Goal: Register for event/course: Sign up to attend an event or enroll in a course

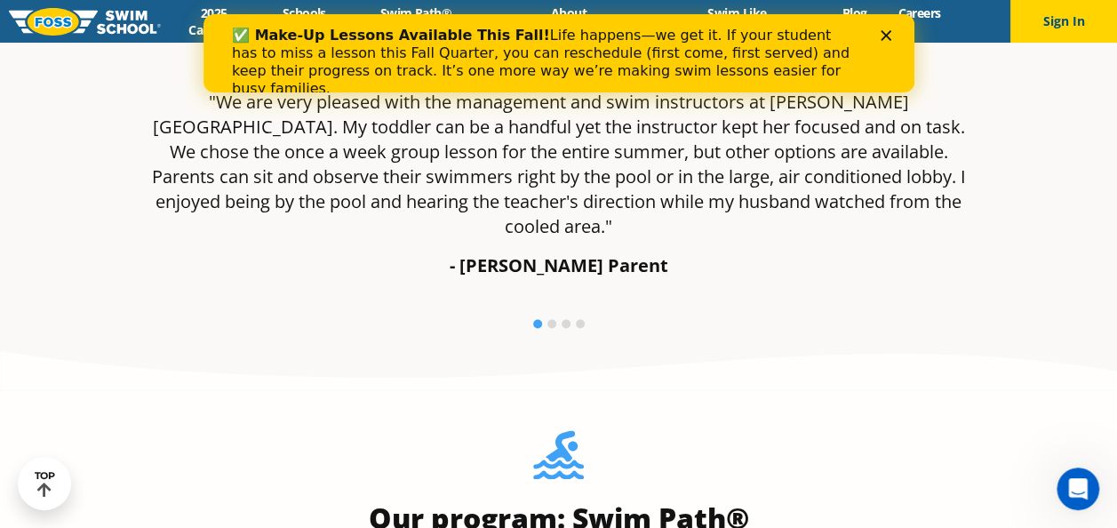
scroll to position [1189, 0]
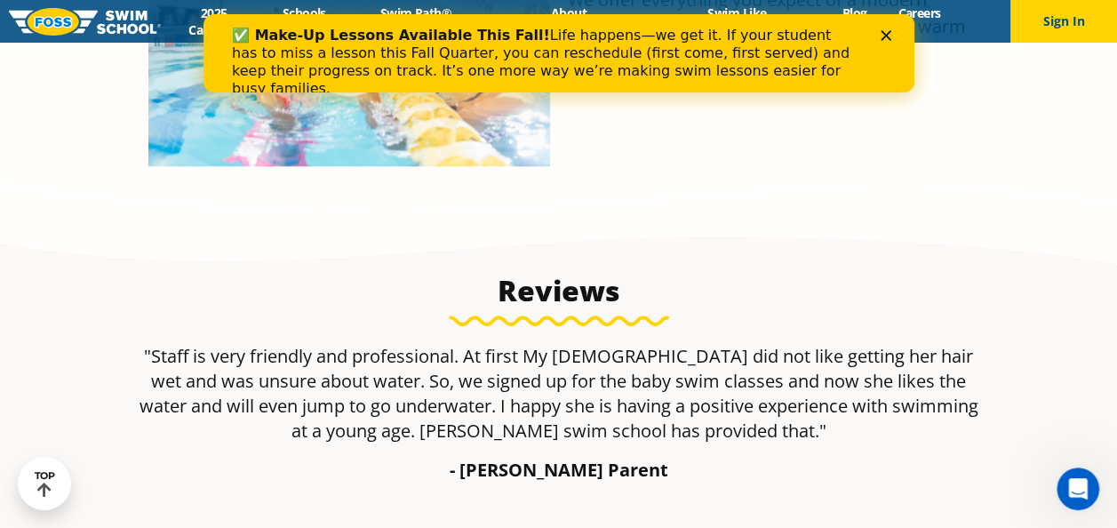
scroll to position [914, 0]
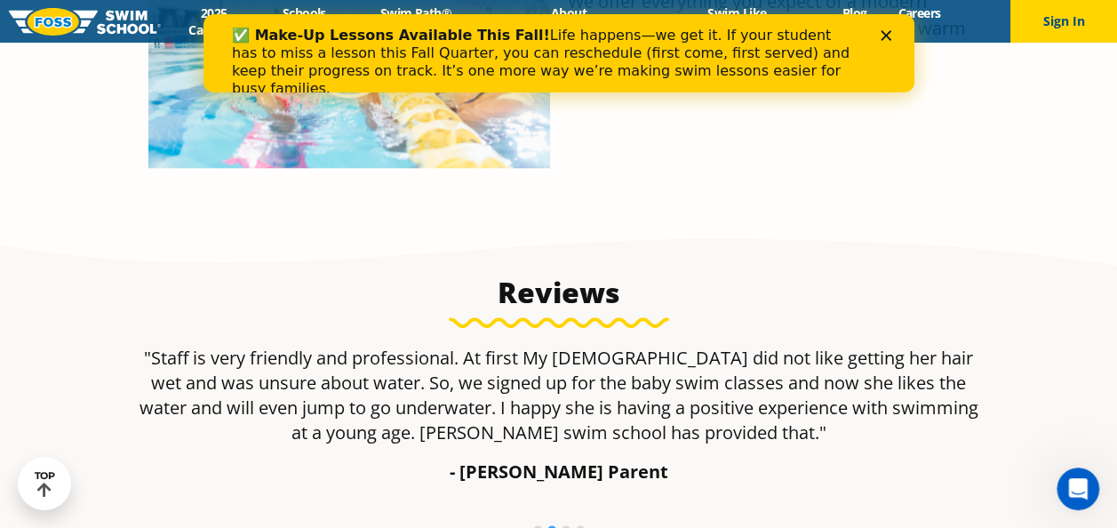
click at [892, 31] on div "Close" at bounding box center [889, 35] width 18 height 11
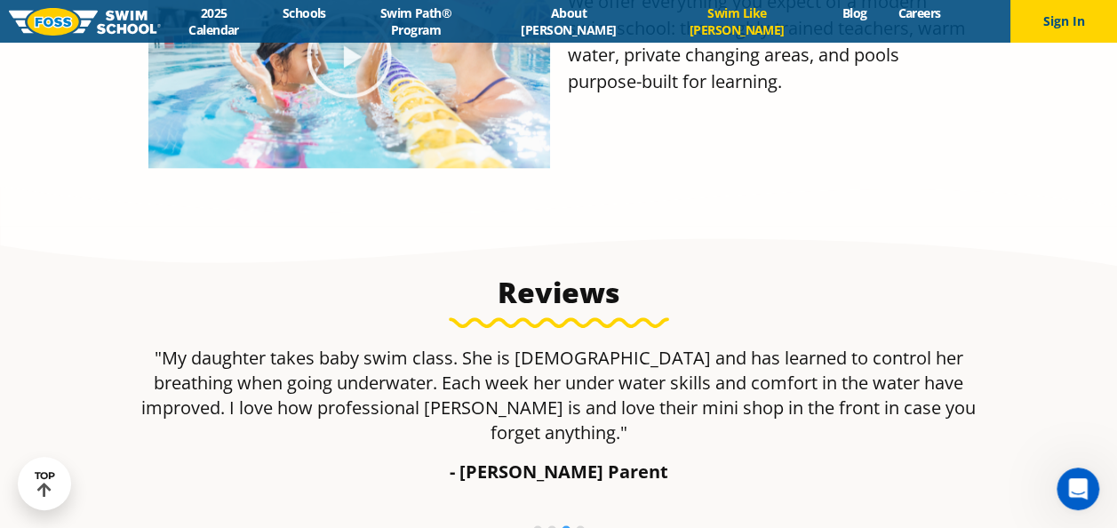
click at [751, 26] on link "Swim Like [PERSON_NAME]" at bounding box center [737, 21] width 180 height 34
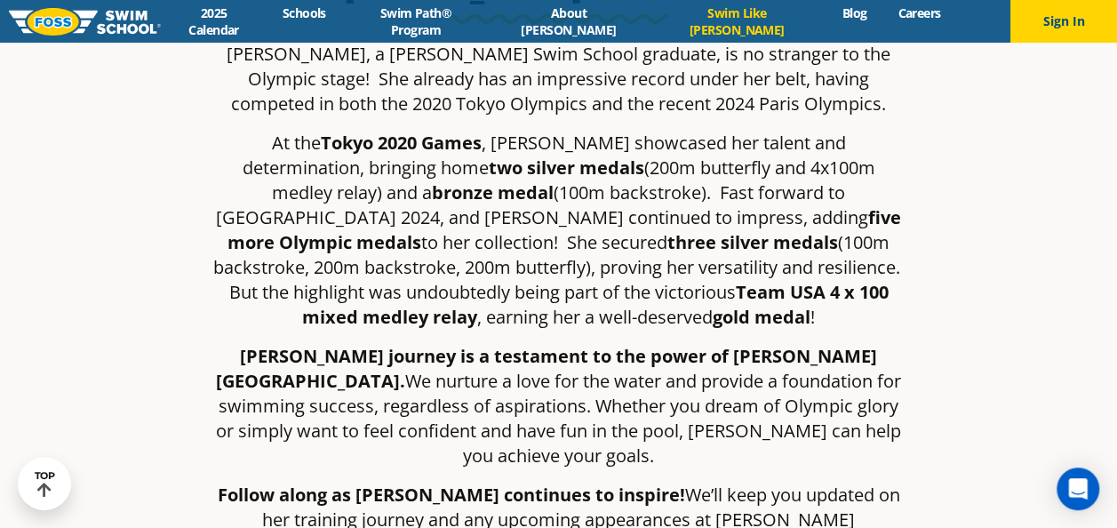
scroll to position [474, 0]
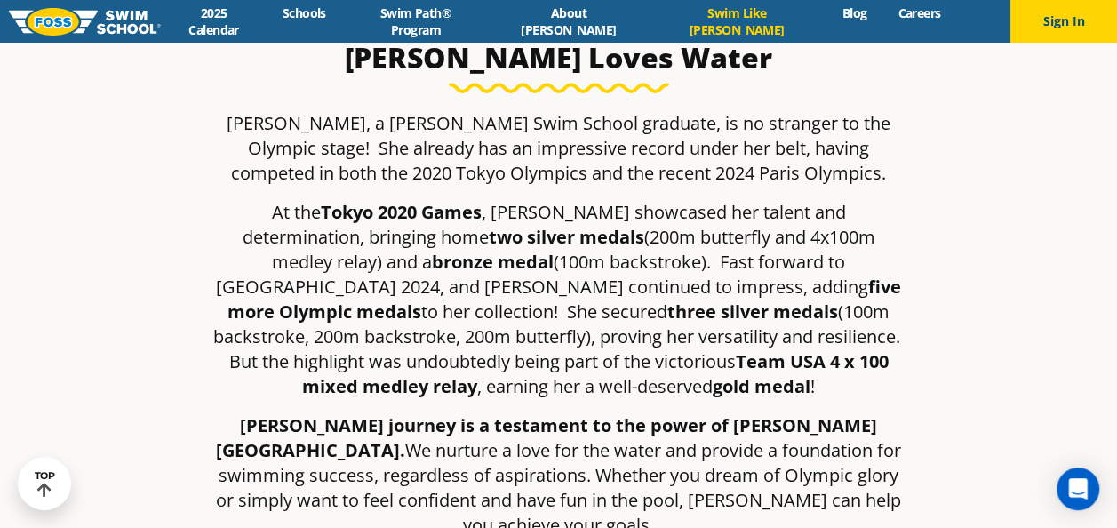
click at [81, 441] on section "[PERSON_NAME] Loves Water [PERSON_NAME], a [PERSON_NAME] Swim School graduate, …" at bounding box center [558, 340] width 1117 height 725
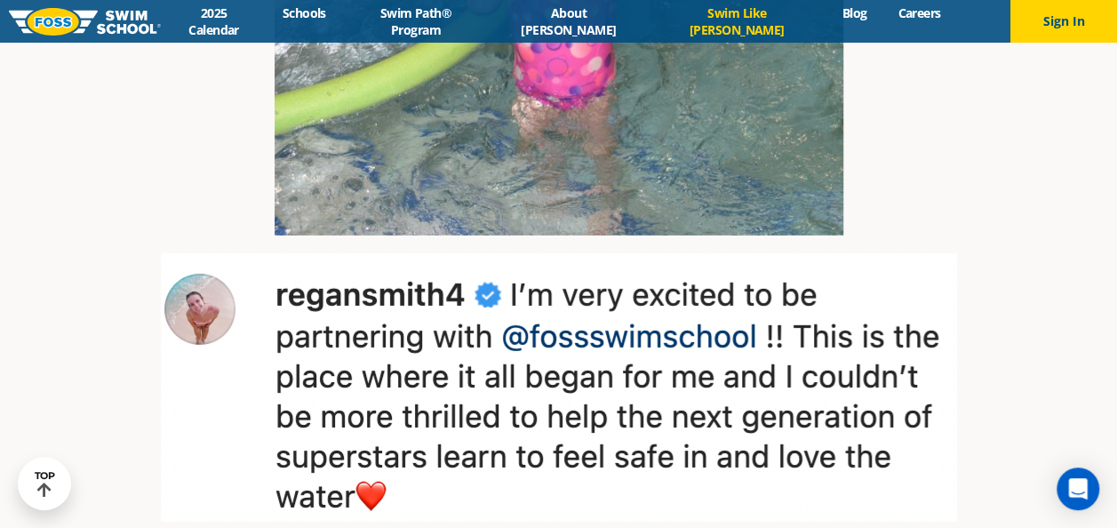
click at [92, 392] on section at bounding box center [558, 196] width 1117 height 899
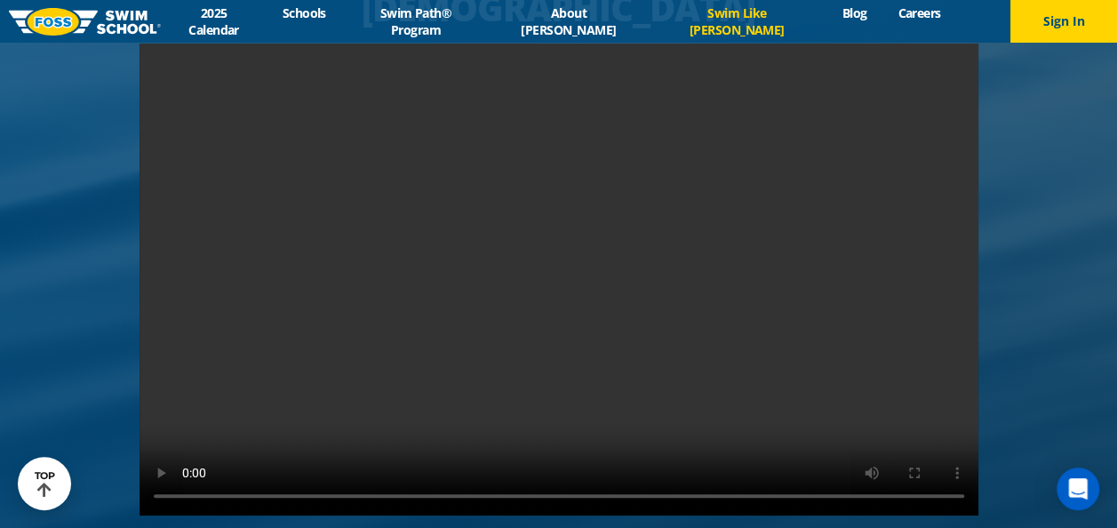
scroll to position [3295, 0]
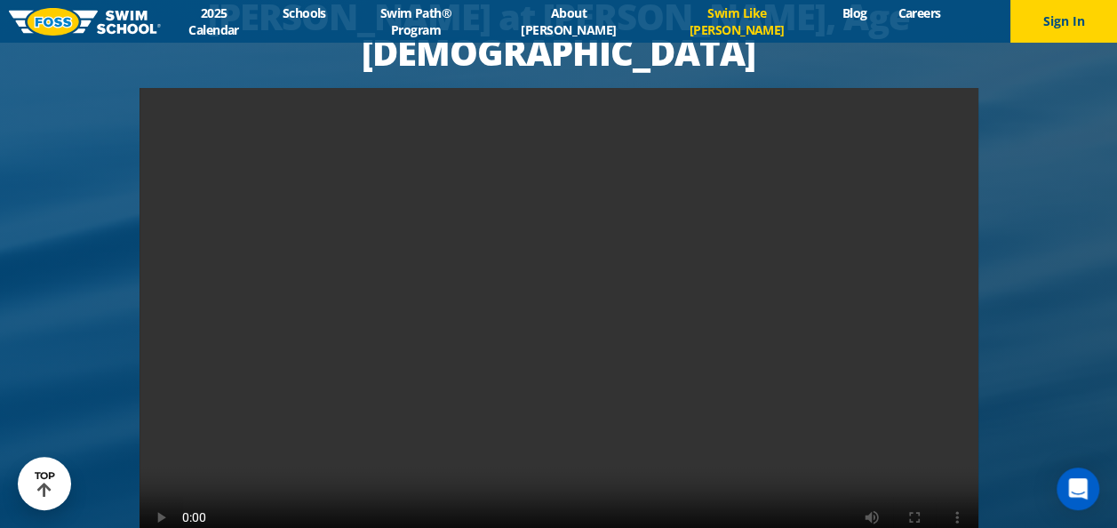
click at [81, 424] on div at bounding box center [558, 279] width 1117 height 739
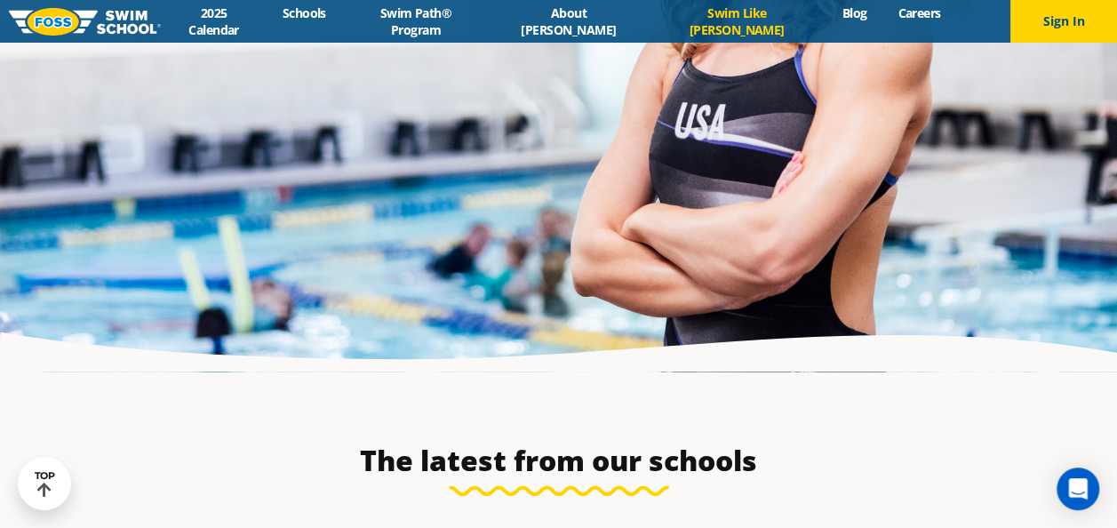
click at [96, 443] on h3 "The latest from our schools" at bounding box center [558, 461] width 1117 height 36
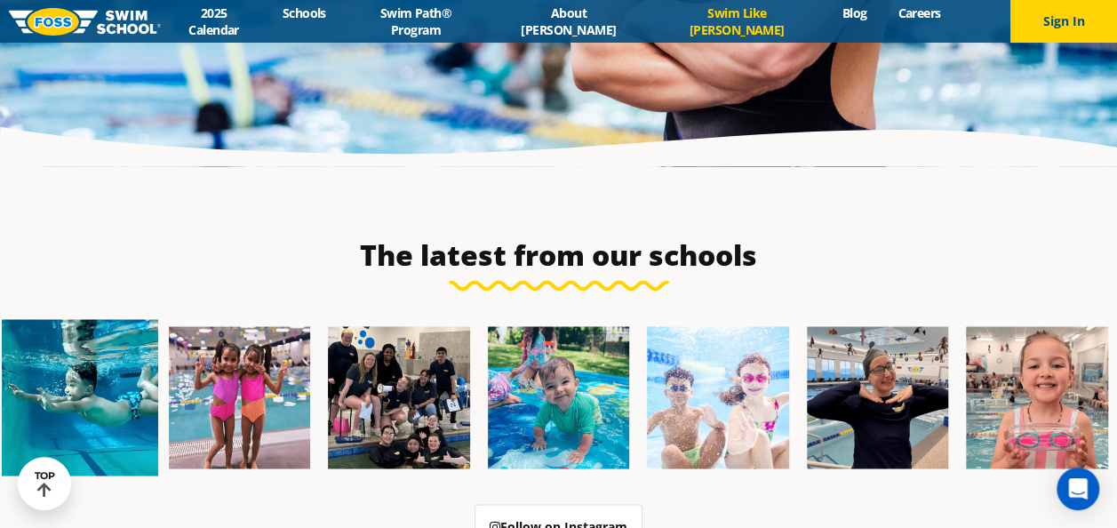
click at [91, 371] on img at bounding box center [80, 397] width 156 height 156
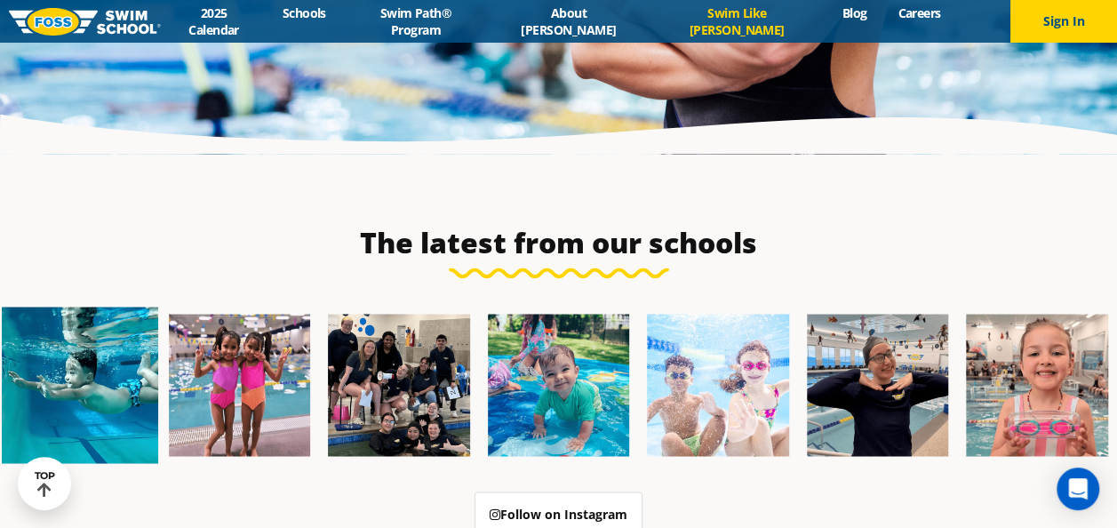
scroll to position [4662, 0]
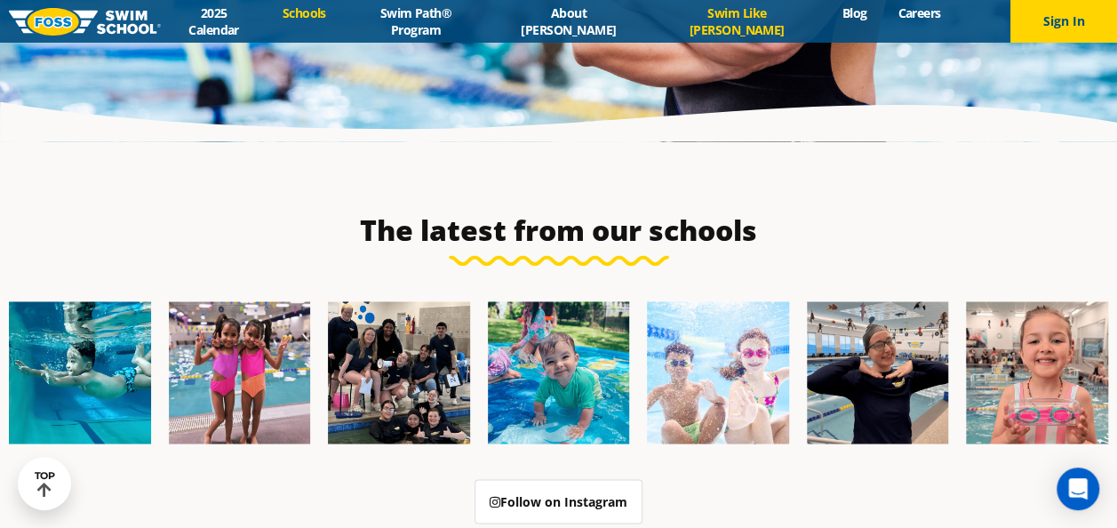
click at [339, 21] on link "Schools" at bounding box center [304, 12] width 75 height 17
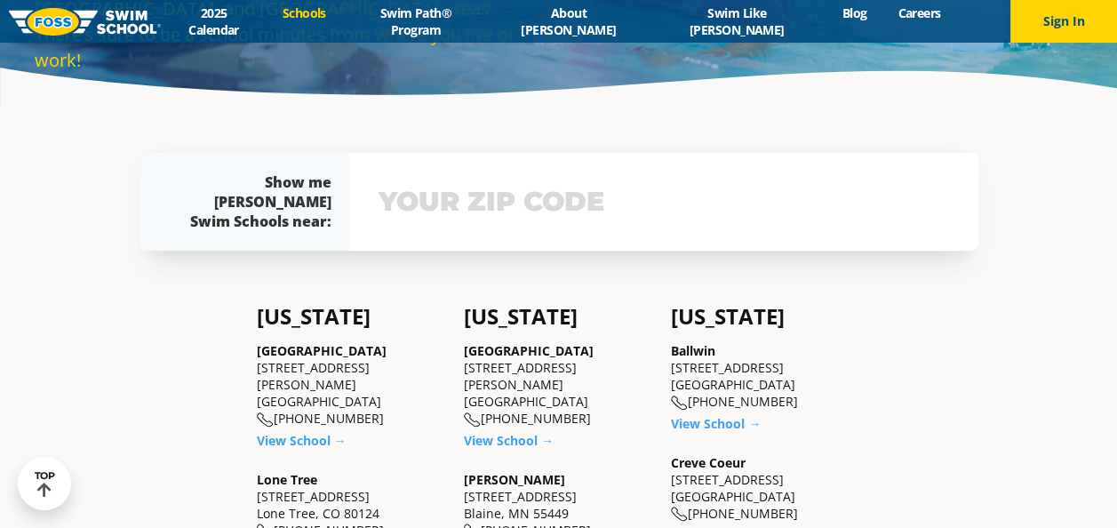
scroll to position [258, 0]
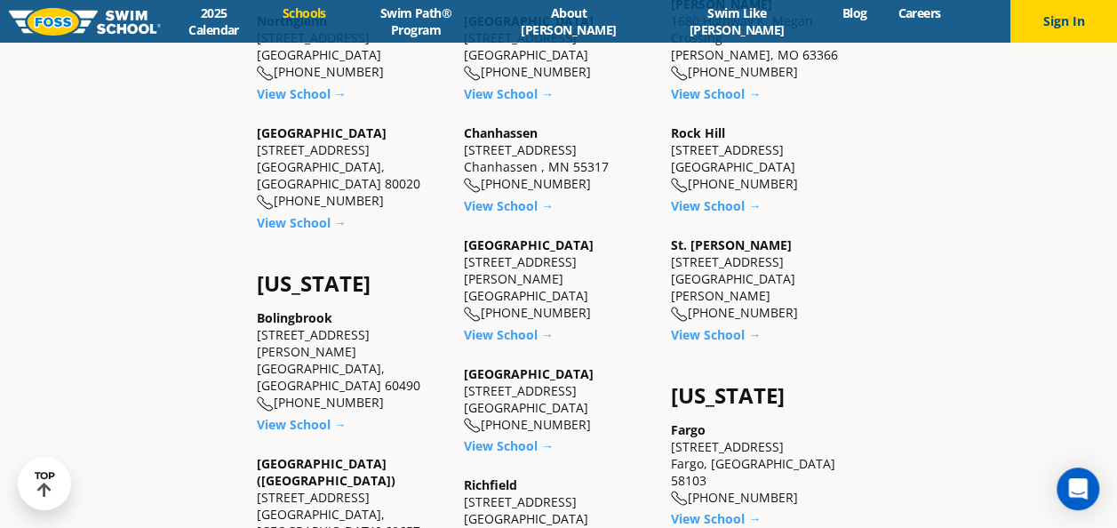
scroll to position [836, 0]
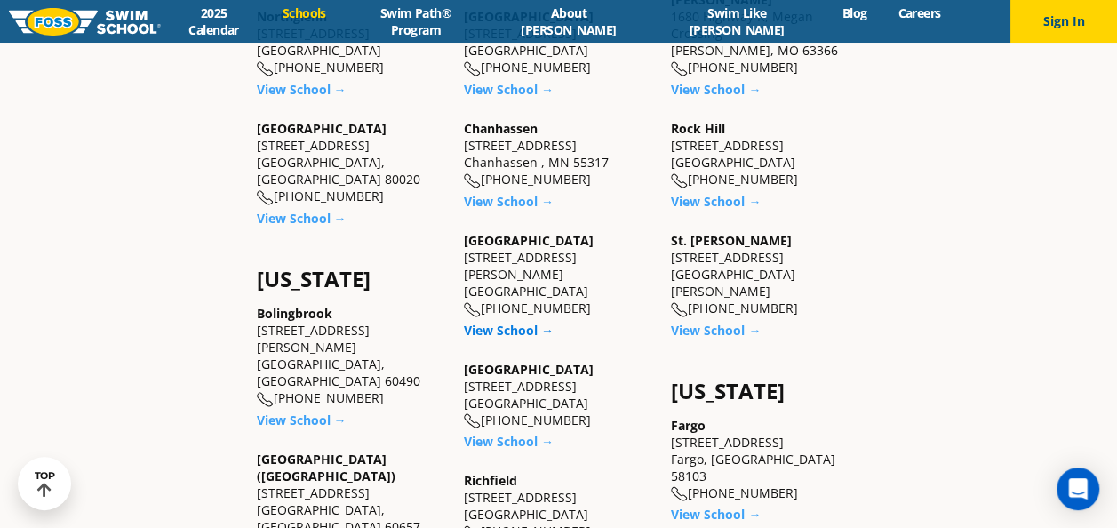
click at [515, 322] on link "View School →" at bounding box center [509, 330] width 90 height 17
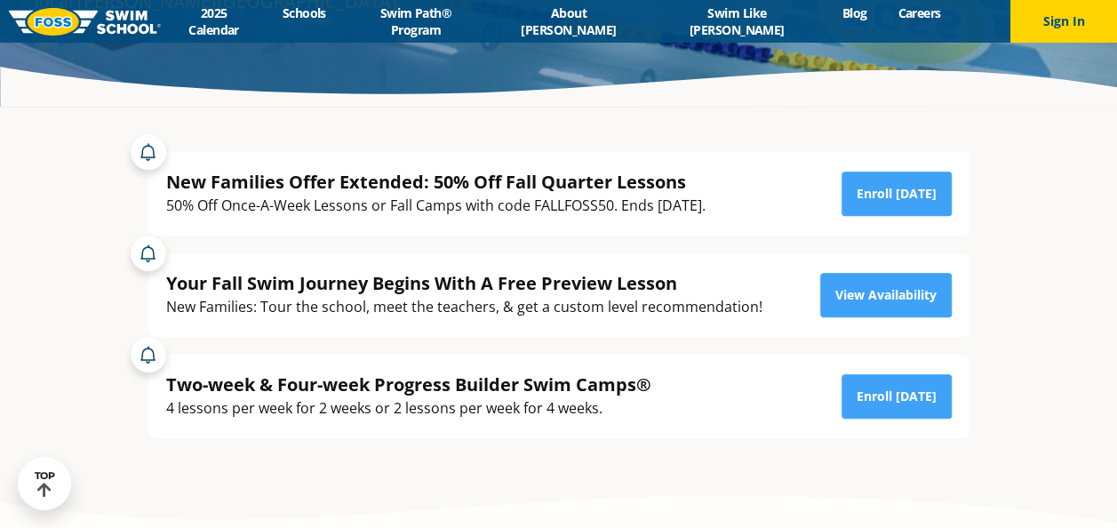
scroll to position [265, 0]
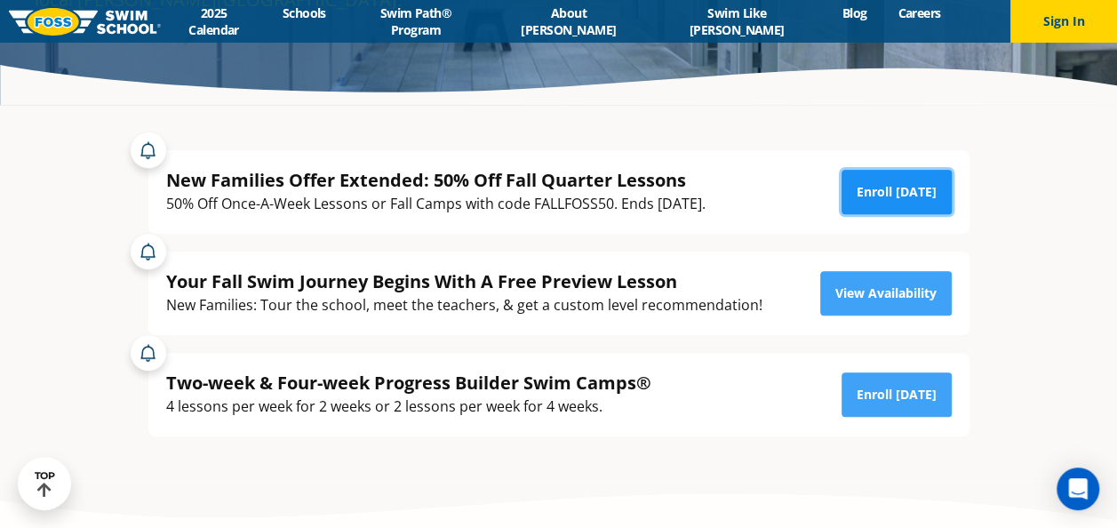
click at [874, 203] on link "Enroll [DATE]" at bounding box center [897, 192] width 110 height 44
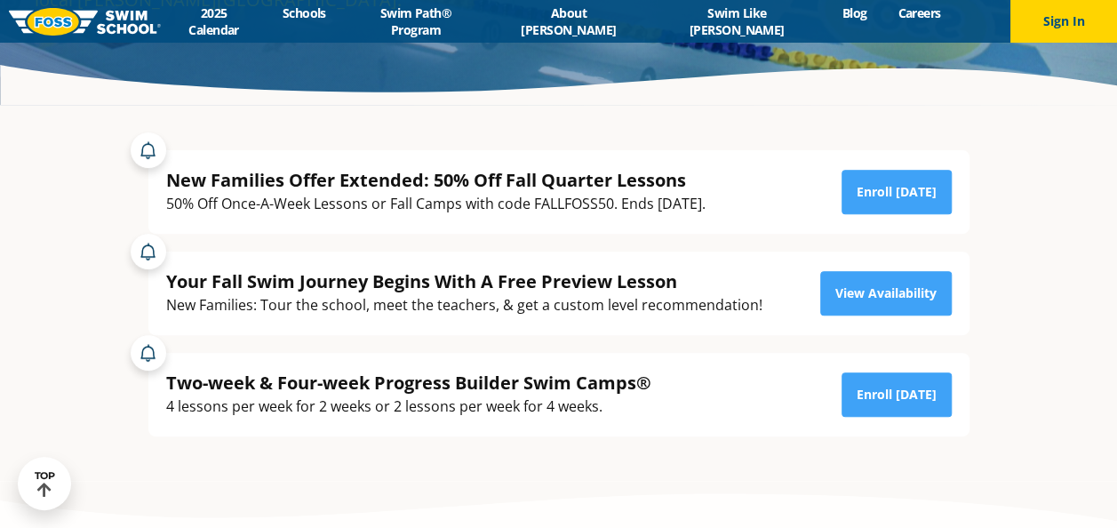
click at [245, 171] on div "New Families Offer Extended: 50% Off Fall Quarter Lessons" at bounding box center [435, 180] width 539 height 24
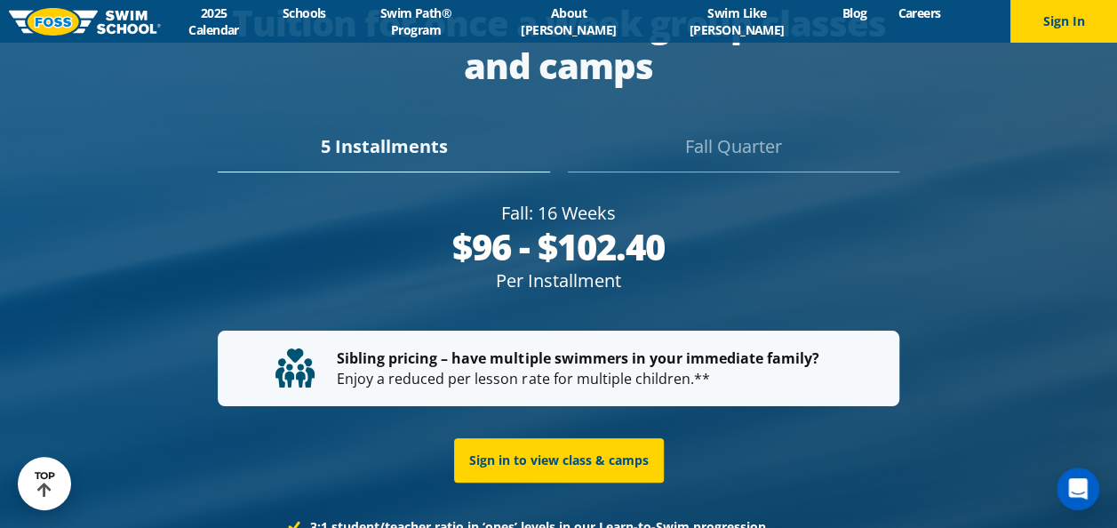
scroll to position [3326, 0]
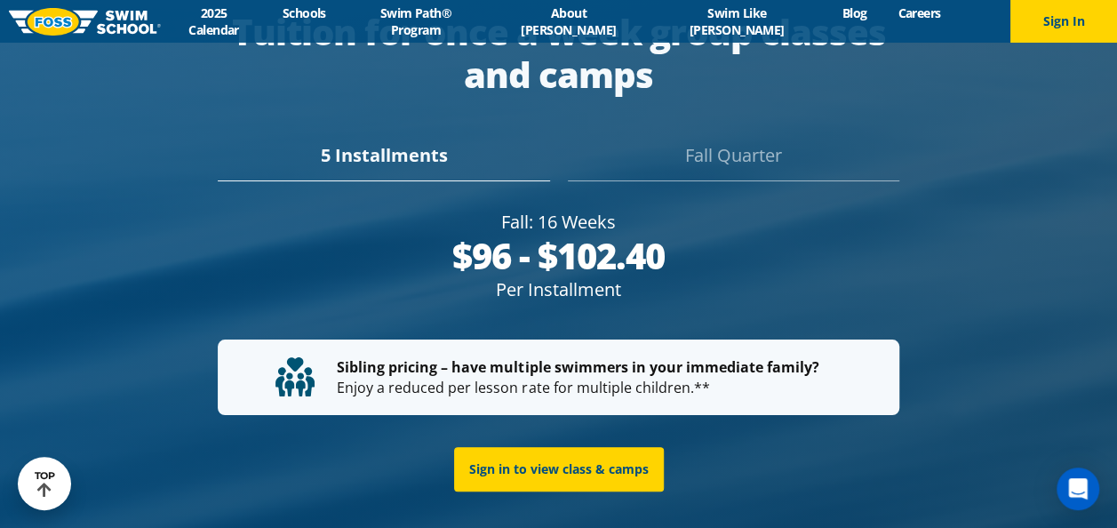
click at [729, 142] on div "Fall Quarter" at bounding box center [733, 161] width 331 height 39
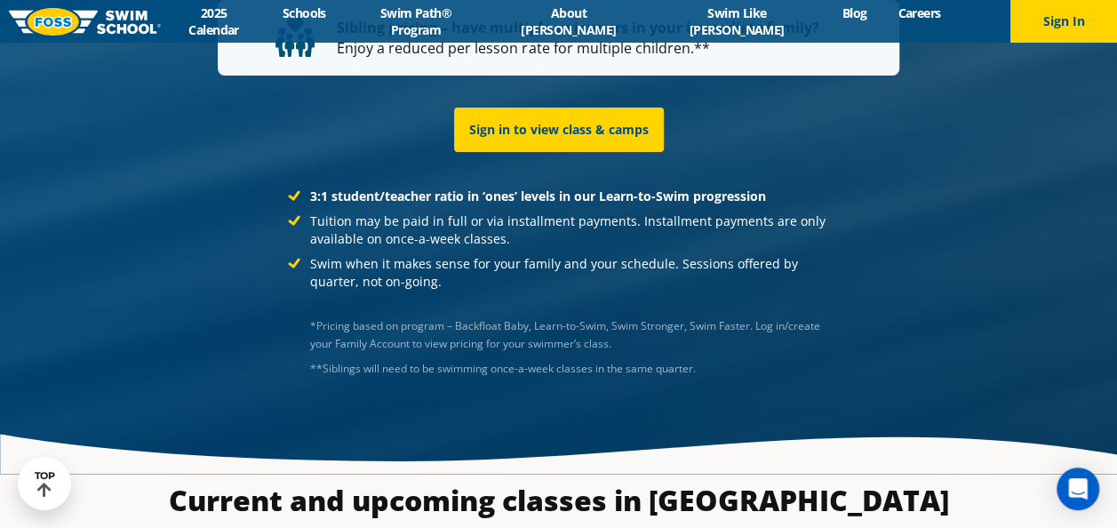
scroll to position [3640, 0]
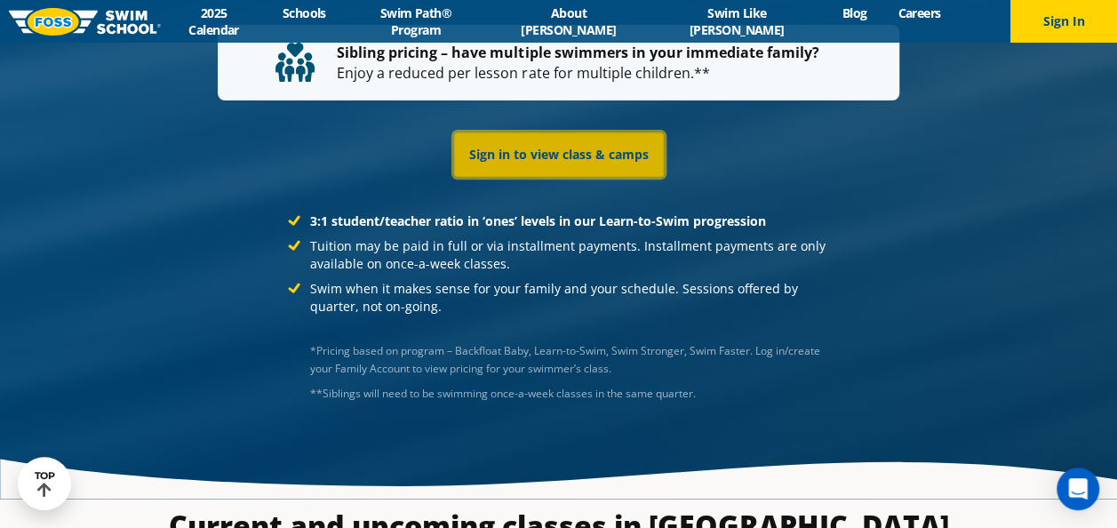
click at [555, 132] on link "Sign in to view class & camps" at bounding box center [559, 154] width 210 height 44
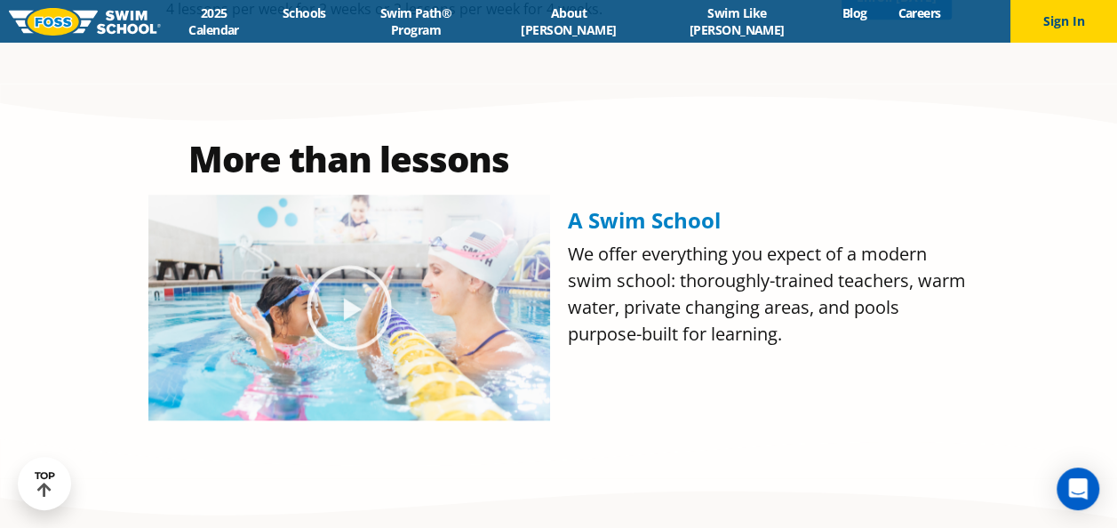
scroll to position [364, 0]
